Goal: Obtain resource: Download file/media

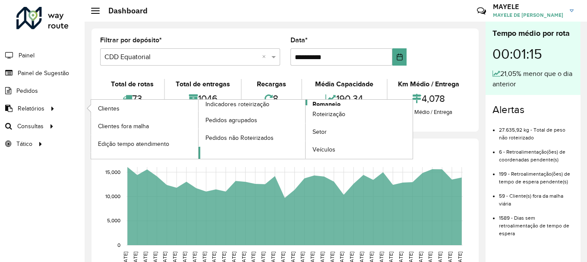
click at [318, 101] on span "Romaneio" at bounding box center [327, 104] width 28 height 9
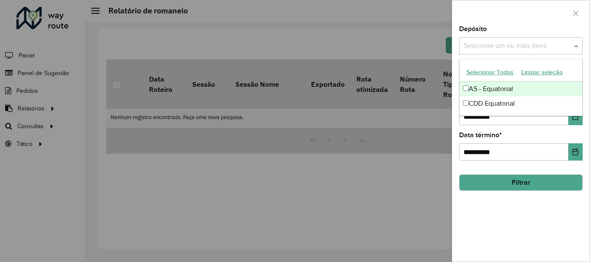
click at [505, 42] on input "text" at bounding box center [516, 46] width 111 height 10
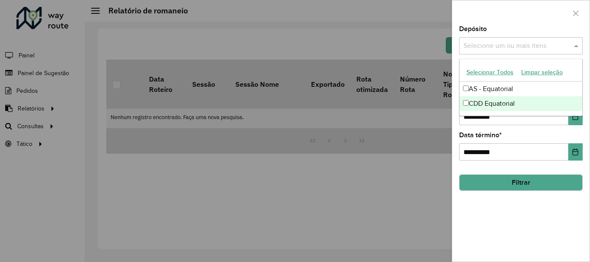
click at [482, 108] on div "CDD Equatorial" at bounding box center [520, 103] width 123 height 15
click at [575, 119] on icon "Choose Date" at bounding box center [575, 116] width 7 height 7
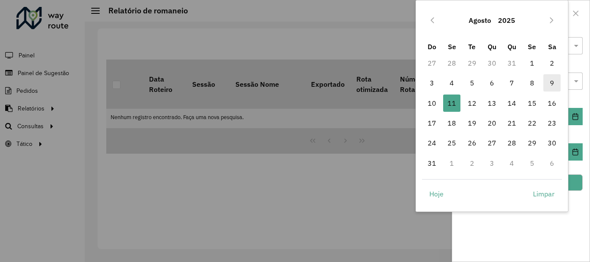
click at [553, 86] on span "9" at bounding box center [551, 82] width 17 height 17
type input "**********"
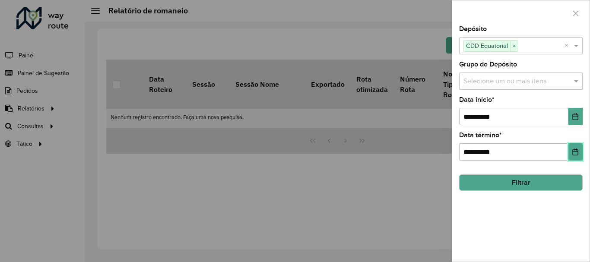
click at [575, 156] on button "Choose Date" at bounding box center [575, 151] width 14 height 17
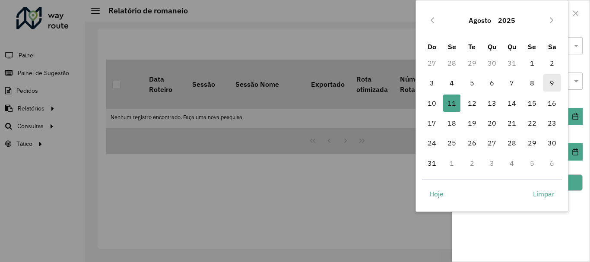
click at [551, 83] on span "9" at bounding box center [551, 82] width 17 height 17
type input "**********"
click at [551, 83] on span "9" at bounding box center [551, 82] width 17 height 17
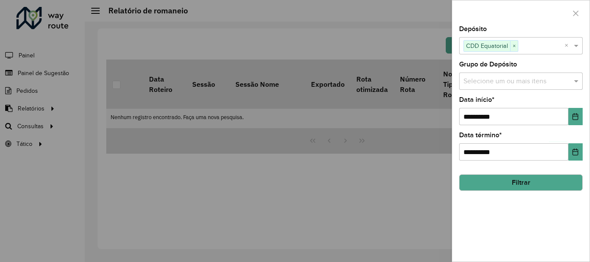
click at [544, 180] on button "Filtrar" at bounding box center [520, 182] width 123 height 16
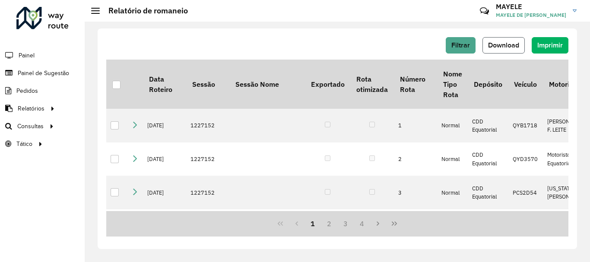
drag, startPoint x: 488, startPoint y: 48, endPoint x: 489, endPoint y: 53, distance: 4.8
click at [489, 53] on button "Download" at bounding box center [503, 45] width 42 height 16
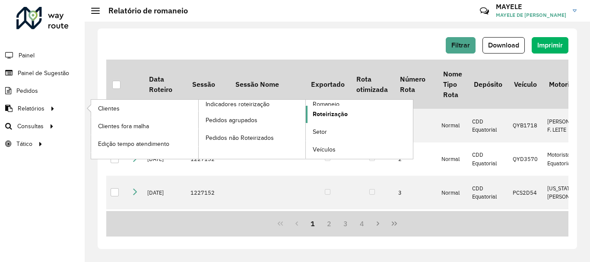
click at [338, 117] on span "Roteirização" at bounding box center [330, 114] width 35 height 9
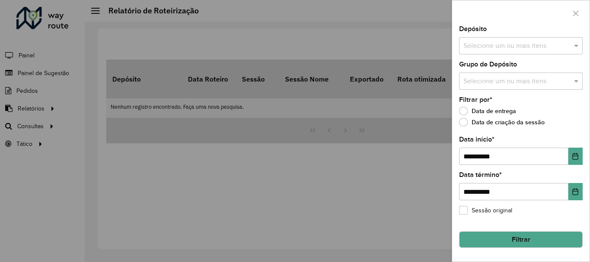
click at [520, 44] on input "text" at bounding box center [516, 46] width 111 height 10
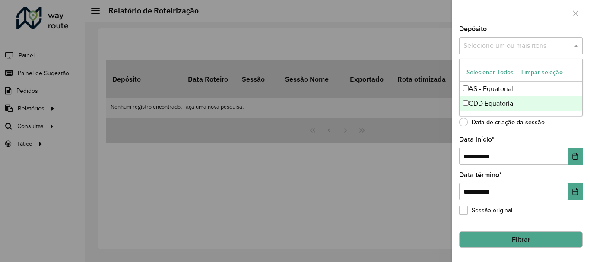
click at [482, 107] on div "CDD Equatorial" at bounding box center [520, 103] width 123 height 15
click at [522, 105] on div "CDD Equatorial" at bounding box center [520, 103] width 123 height 15
click at [516, 234] on button "Filtrar" at bounding box center [520, 239] width 123 height 16
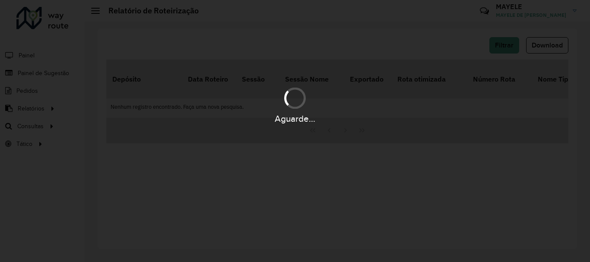
click at [516, 234] on hb-app "**********" at bounding box center [295, 131] width 590 height 262
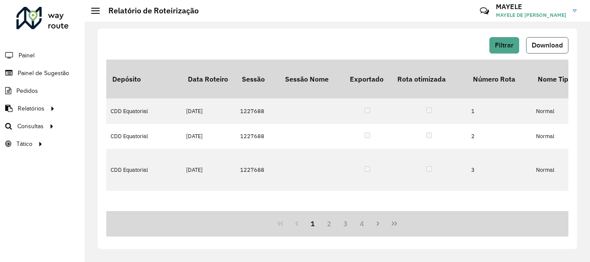
click at [534, 38] on button "Download" at bounding box center [547, 45] width 42 height 16
